Goal: Information Seeking & Learning: Learn about a topic

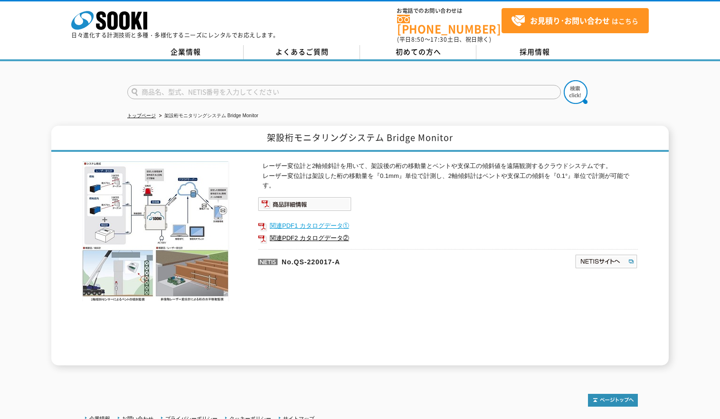
click at [280, 220] on link "関連PDF1 カタログデータ①" at bounding box center [448, 226] width 380 height 12
click at [320, 235] on link "関連PDF2 カタログデータ②" at bounding box center [448, 238] width 380 height 12
click at [295, 134] on h1 "架設桁モニタリングシステム Bridge Monitor" at bounding box center [359, 139] width 617 height 26
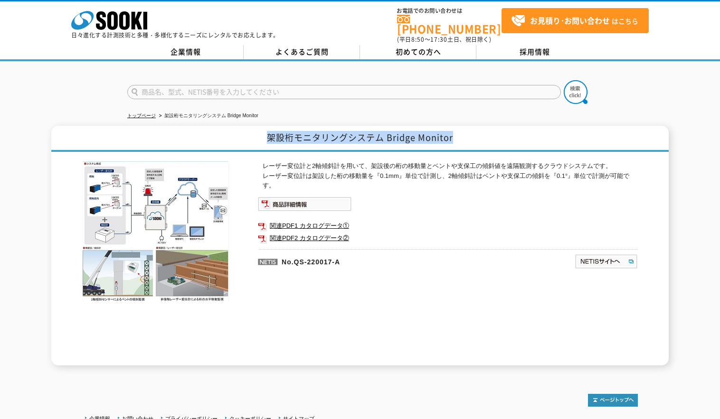
drag, startPoint x: 265, startPoint y: 133, endPoint x: 461, endPoint y: 132, distance: 196.5
click at [461, 132] on h1 "架設桁モニタリングシステム Bridge Monitor" at bounding box center [359, 139] width 617 height 26
drag, startPoint x: 461, startPoint y: 132, endPoint x: 397, endPoint y: 129, distance: 64.2
copy h1 "架設桁モニタリングシステム Bridge Monitor"
click at [280, 269] on div "レーザー変位計と2軸傾斜計を用いて、架設後の桁の移動量とベントや支保工の傾斜値を遠隔観測するクラウドシステムです。 レーザー変位計は架設した桁の移動量を『0.…" at bounding box center [448, 263] width 380 height 204
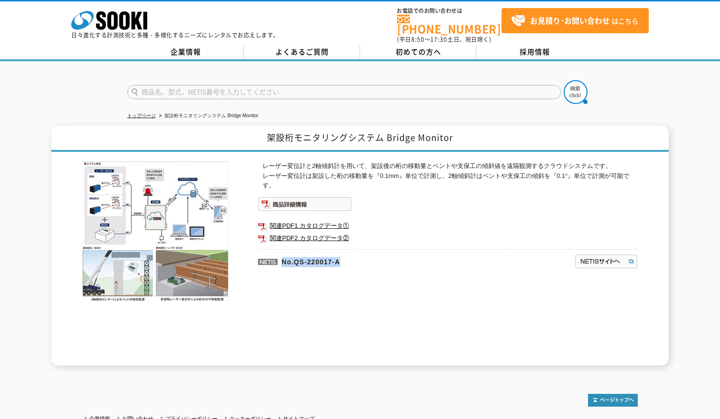
drag, startPoint x: 284, startPoint y: 255, endPoint x: 350, endPoint y: 255, distance: 66.5
click at [350, 255] on p "No.QS-220017-A" at bounding box center [370, 260] width 225 height 23
drag, startPoint x: 350, startPoint y: 255, endPoint x: 333, endPoint y: 255, distance: 17.1
drag, startPoint x: 333, startPoint y: 255, endPoint x: 299, endPoint y: 259, distance: 34.4
click at [299, 259] on p "No.QS-220017-A" at bounding box center [370, 260] width 225 height 23
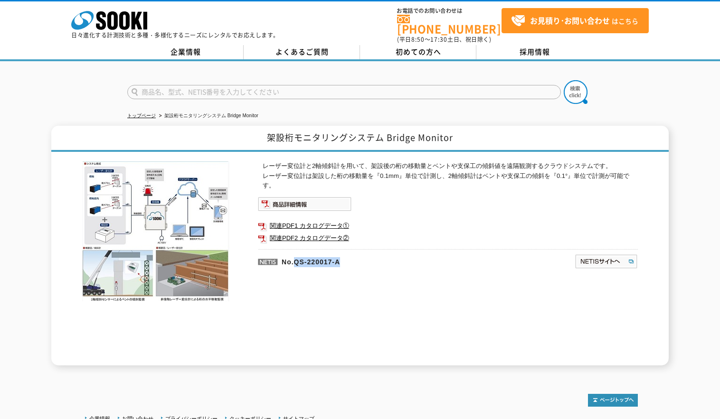
drag, startPoint x: 295, startPoint y: 256, endPoint x: 357, endPoint y: 254, distance: 62.7
click at [357, 254] on p "No.QS-220017-A" at bounding box center [370, 260] width 225 height 23
drag, startPoint x: 357, startPoint y: 254, endPoint x: 333, endPoint y: 254, distance: 24.2
copy p "QS-220017-A"
drag, startPoint x: 257, startPoint y: 315, endPoint x: 313, endPoint y: 227, distance: 103.8
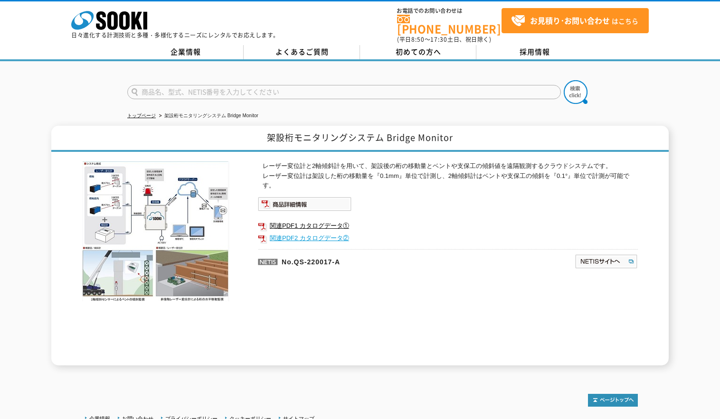
click at [257, 315] on div "レーザー変位計と2軸傾斜計を用いて、架設後の桁の移動量とベントや支保工の傾斜値を遠隔観測するクラウドシステムです。 レーザー変位計は架設した桁の移動量を『0.…" at bounding box center [359, 259] width 555 height 214
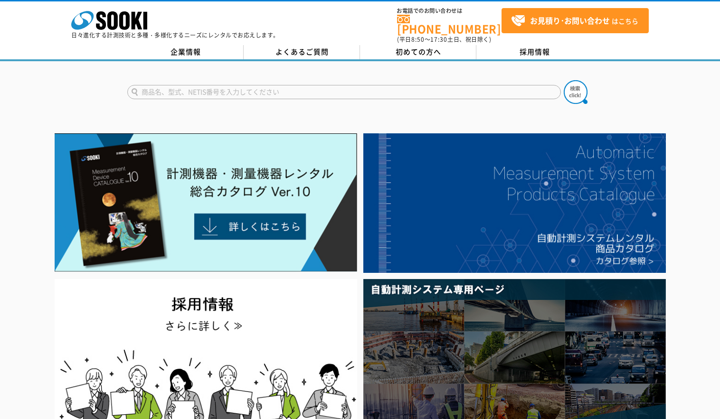
click at [150, 85] on input "text" at bounding box center [343, 92] width 433 height 14
type input "ターゲットシール"
click at [564, 80] on button at bounding box center [576, 92] width 24 height 24
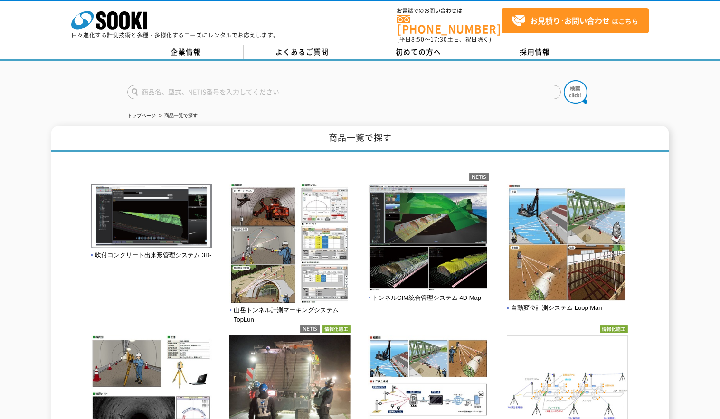
click at [188, 85] on input "text" at bounding box center [343, 92] width 433 height 14
type input "ターゲット"
click at [564, 80] on button at bounding box center [576, 92] width 24 height 24
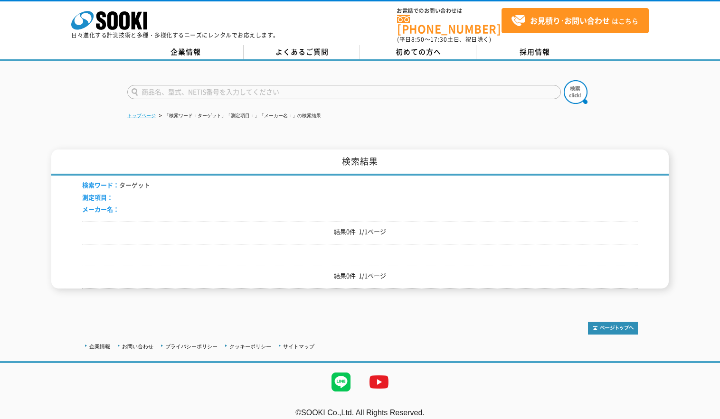
click at [131, 113] on link "トップページ" at bounding box center [141, 115] width 28 height 5
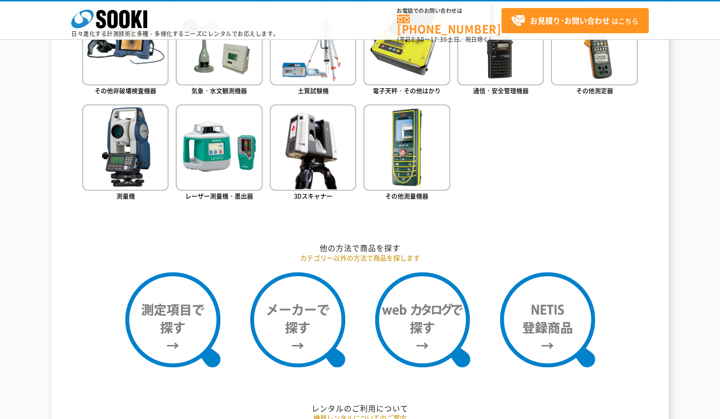
scroll to position [547, 0]
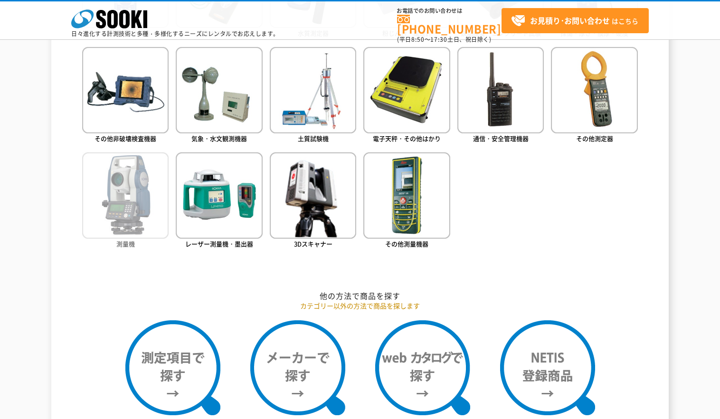
click at [134, 230] on img at bounding box center [125, 195] width 86 height 86
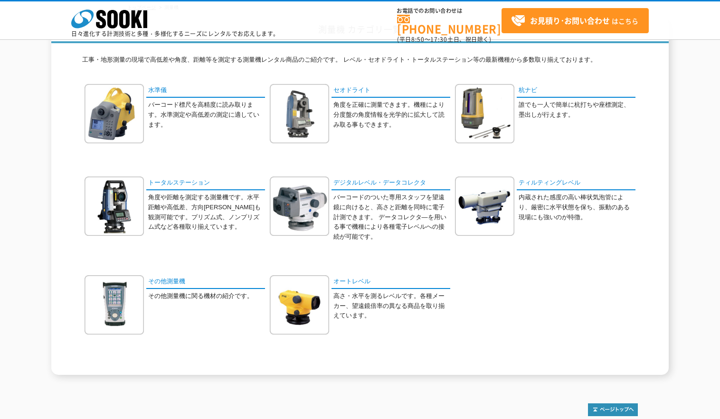
scroll to position [61, 0]
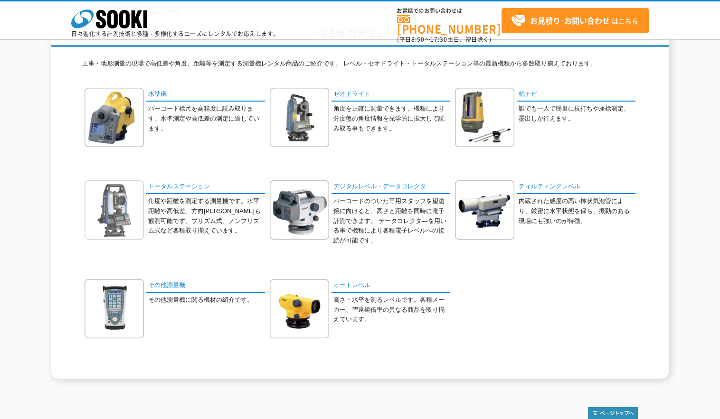
click at [113, 211] on img at bounding box center [114, 209] width 59 height 59
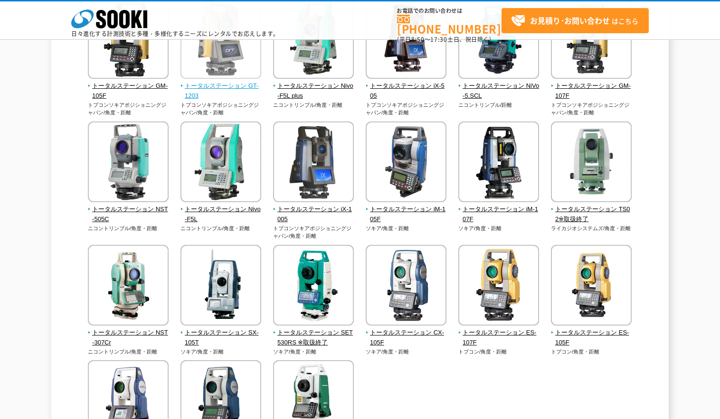
scroll to position [79, 0]
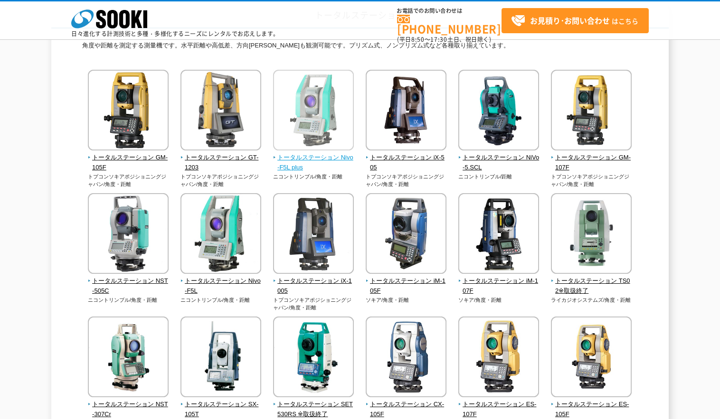
click at [303, 139] on img at bounding box center [313, 111] width 81 height 83
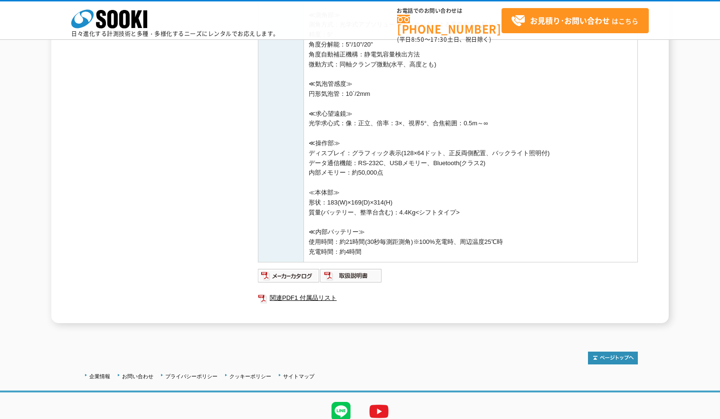
scroll to position [798, 0]
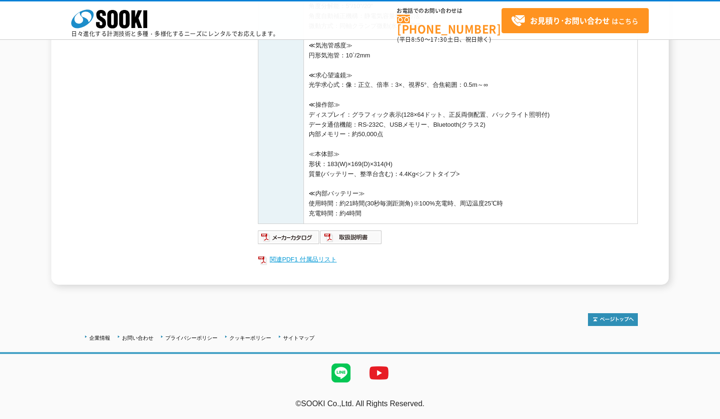
click at [307, 257] on link "関連PDF1 付属品リスト" at bounding box center [448, 260] width 380 height 12
click at [365, 236] on img at bounding box center [351, 237] width 62 height 15
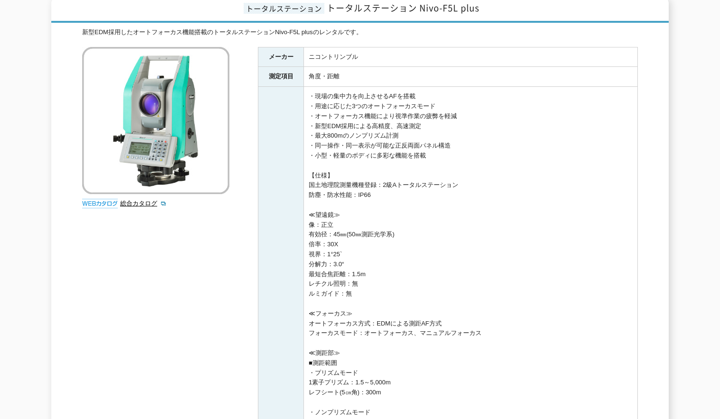
scroll to position [0, 0]
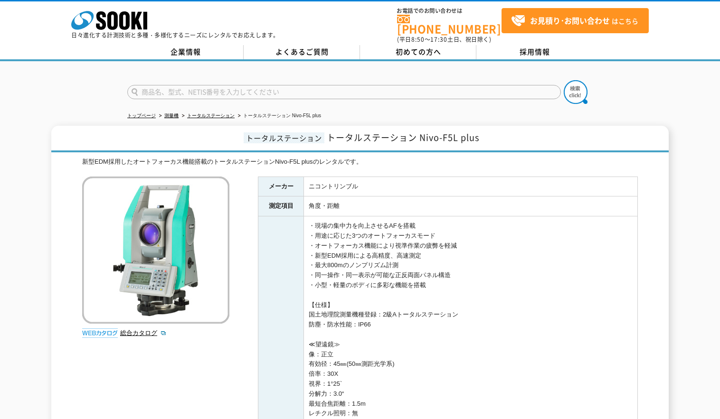
drag, startPoint x: 189, startPoint y: 292, endPoint x: 198, endPoint y: 103, distance: 189.6
